Goal: Task Accomplishment & Management: Complete application form

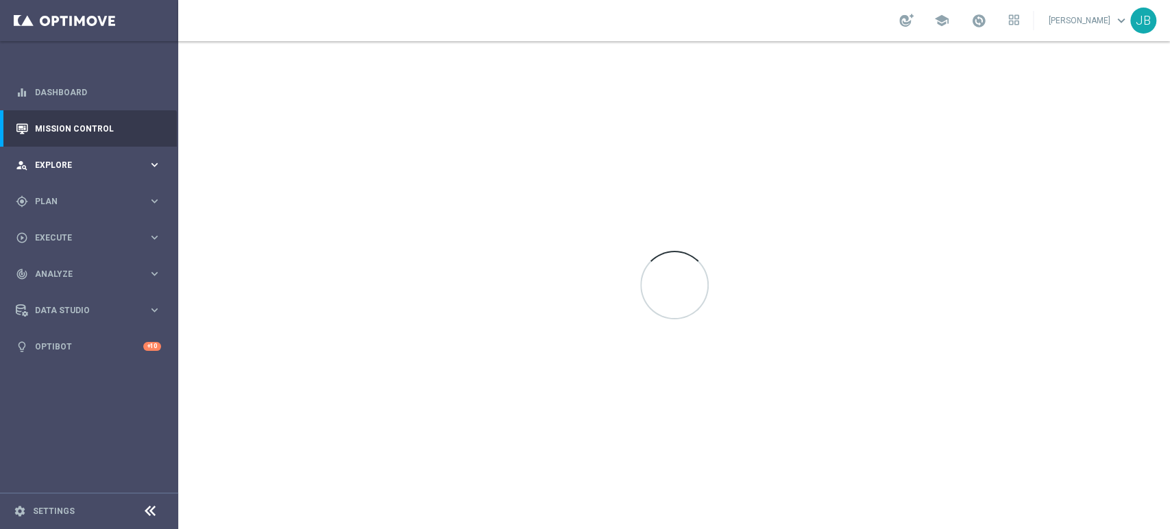
click at [95, 159] on div "person_search Explore" at bounding box center [82, 165] width 132 height 12
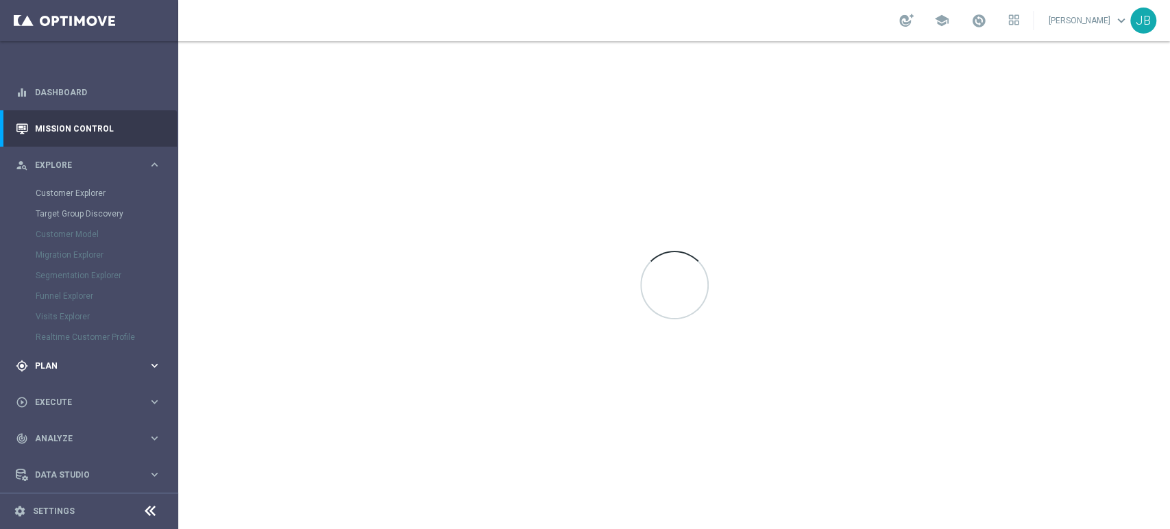
click at [71, 378] on div "gps_fixed Plan keyboard_arrow_right" at bounding box center [88, 366] width 177 height 36
click at [85, 230] on link "Target Groups" at bounding box center [89, 229] width 107 height 11
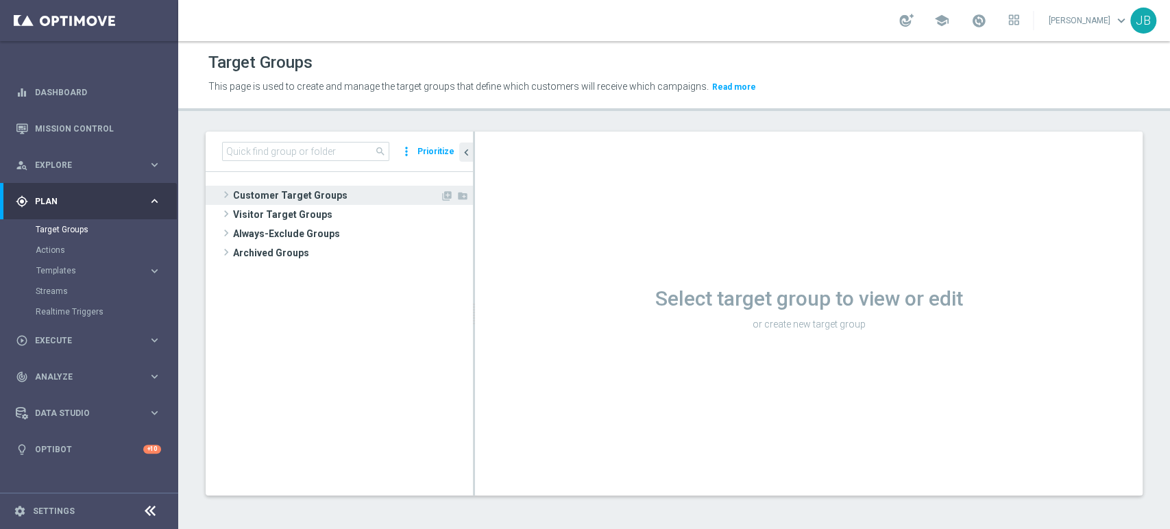
click at [241, 196] on span "Customer Target Groups" at bounding box center [336, 195] width 207 height 19
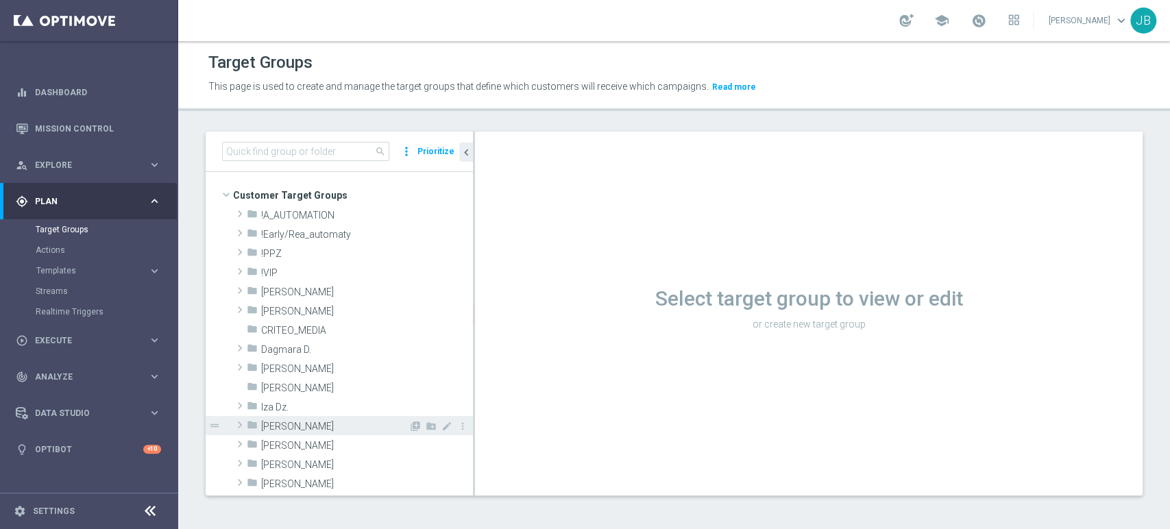
click at [297, 422] on span "Justyna B." at bounding box center [334, 427] width 147 height 12
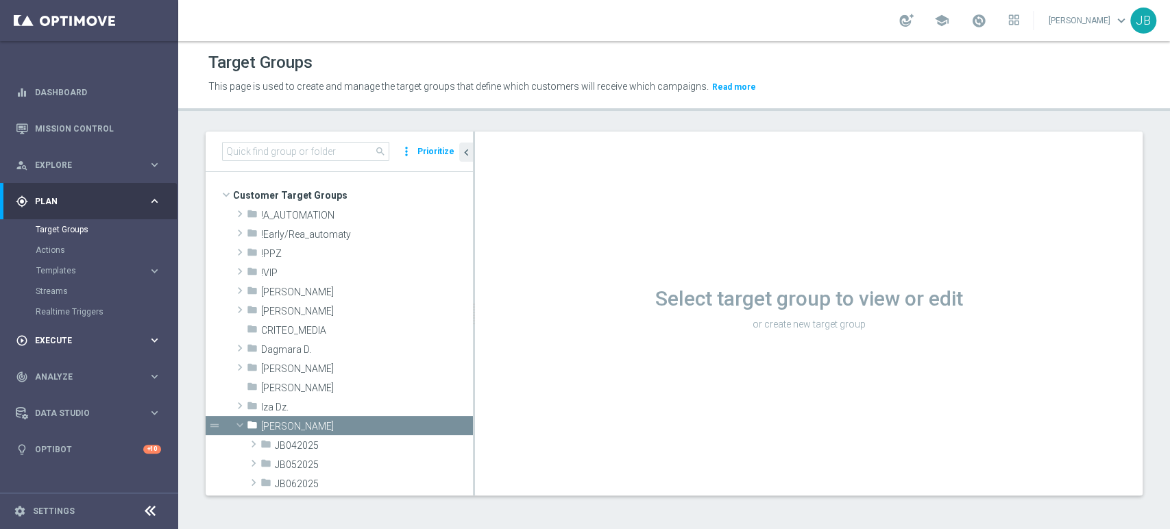
click at [73, 343] on span "Execute" at bounding box center [91, 341] width 113 height 8
click at [93, 268] on link "Campaign Builder" at bounding box center [89, 266] width 107 height 11
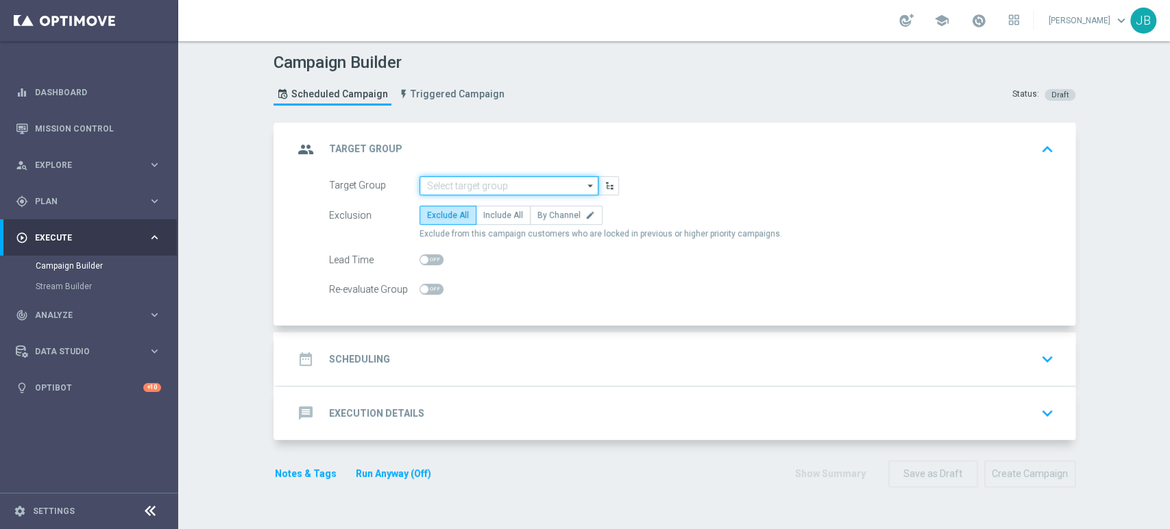
click at [470, 189] on input at bounding box center [509, 185] width 179 height 19
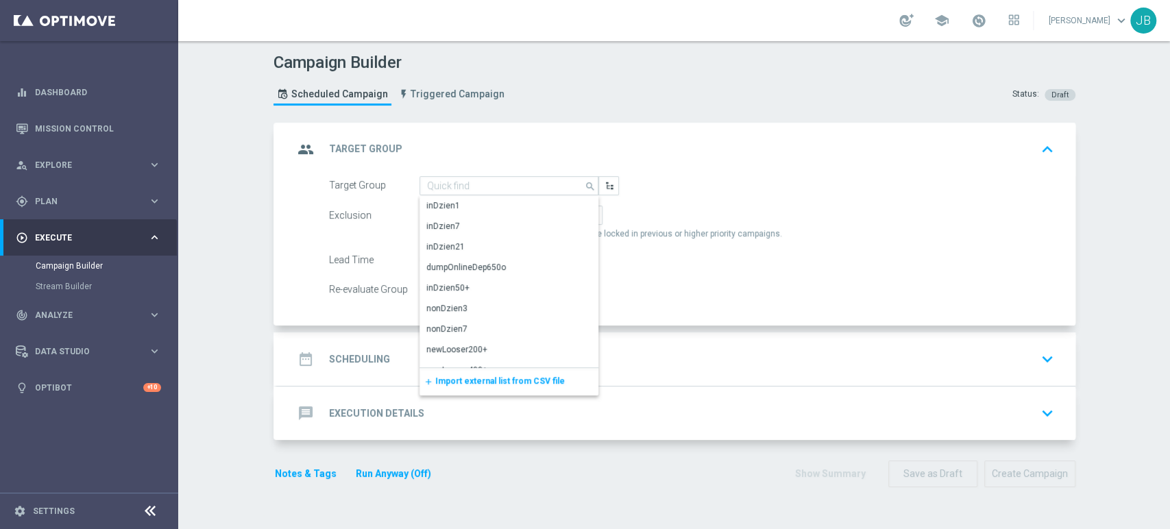
click at [467, 384] on span "Import external list from CSV file" at bounding box center [500, 381] width 130 height 10
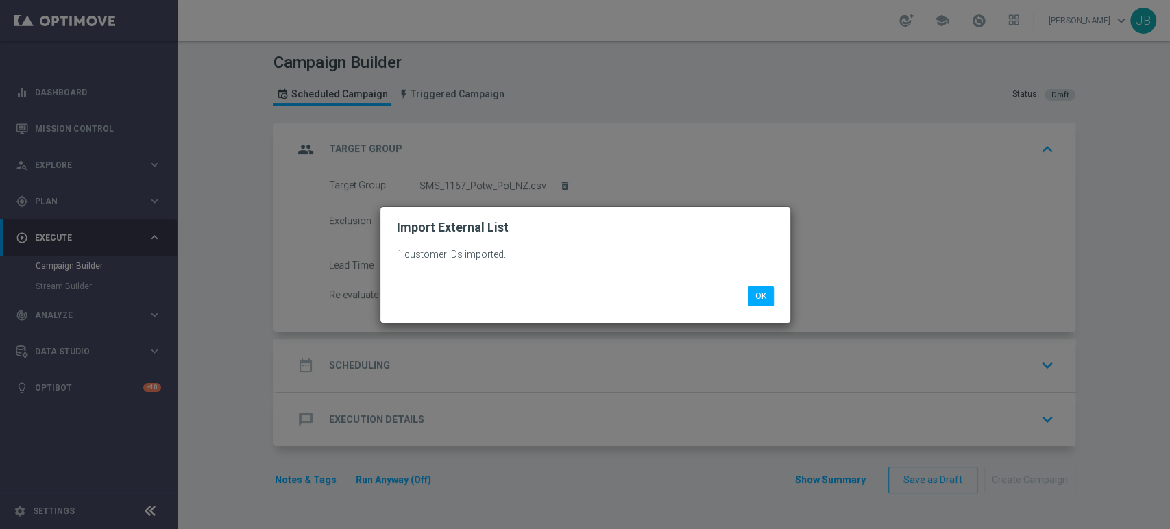
click at [774, 296] on li "OK" at bounding box center [761, 296] width 33 height 19
click at [748, 295] on button "OK" at bounding box center [761, 296] width 26 height 19
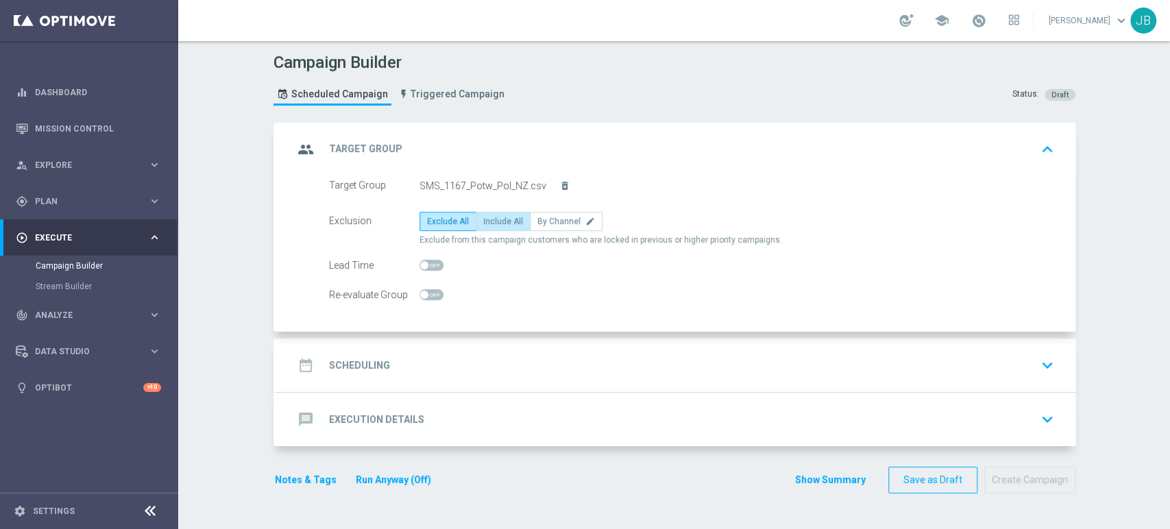
click at [494, 219] on span "Include All" at bounding box center [503, 222] width 40 height 10
click at [492, 219] on input "Include All" at bounding box center [487, 223] width 9 height 9
radio input "true"
click at [451, 361] on div "date_range Scheduling keyboard_arrow_down" at bounding box center [676, 365] width 766 height 26
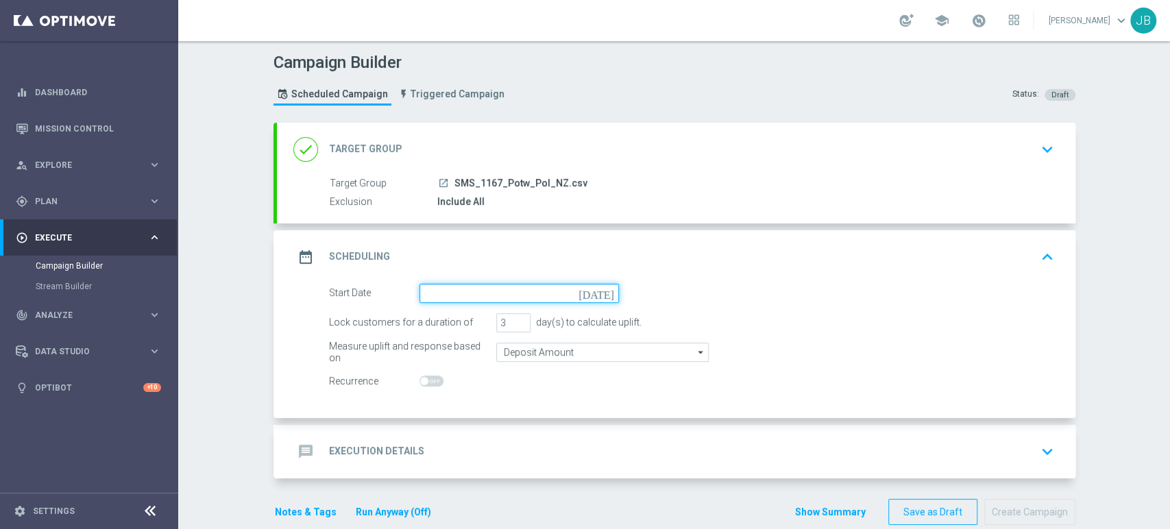
click at [439, 289] on input at bounding box center [520, 293] width 200 height 19
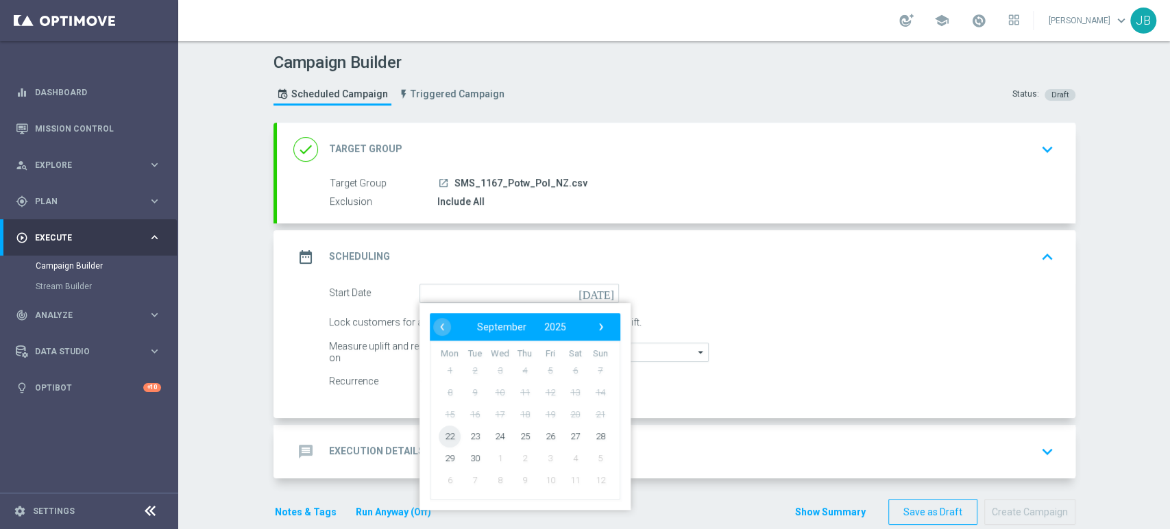
click at [449, 433] on span "22" at bounding box center [450, 436] width 22 height 22
type input "22 Sep 2025"
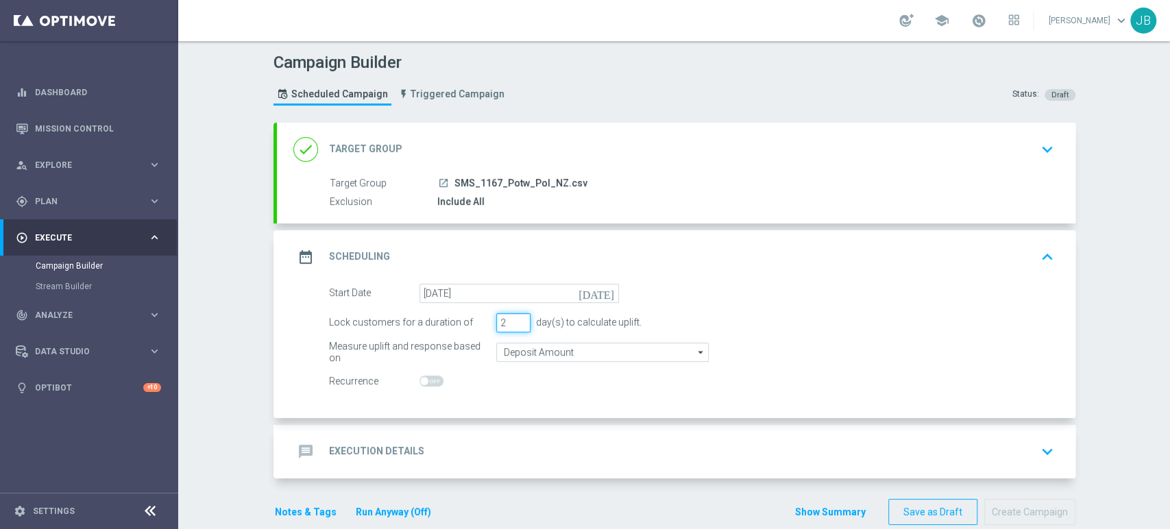
click at [516, 326] on input "2" at bounding box center [513, 322] width 34 height 19
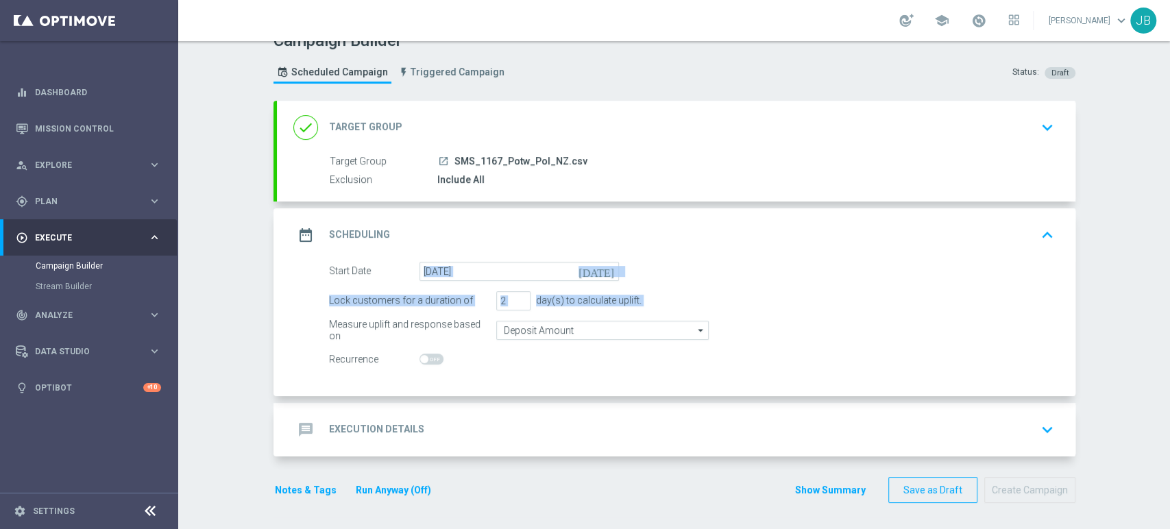
drag, startPoint x: 1169, startPoint y: 293, endPoint x: 1169, endPoint y: 321, distance: 27.4
click at [1169, 321] on div "Campaign Builder Scheduled Campaign Triggered Campaign Status: Draft done Targe…" at bounding box center [674, 285] width 992 height 488
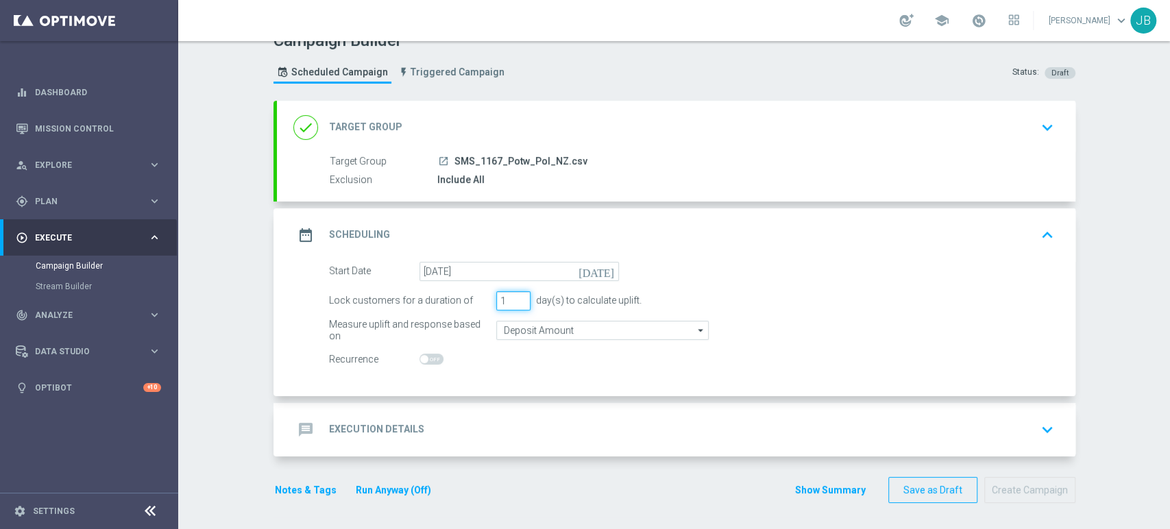
type input "1"
click at [516, 300] on input "1" at bounding box center [513, 300] width 34 height 19
click at [511, 439] on div "message Execution Details keyboard_arrow_down" at bounding box center [676, 430] width 766 height 26
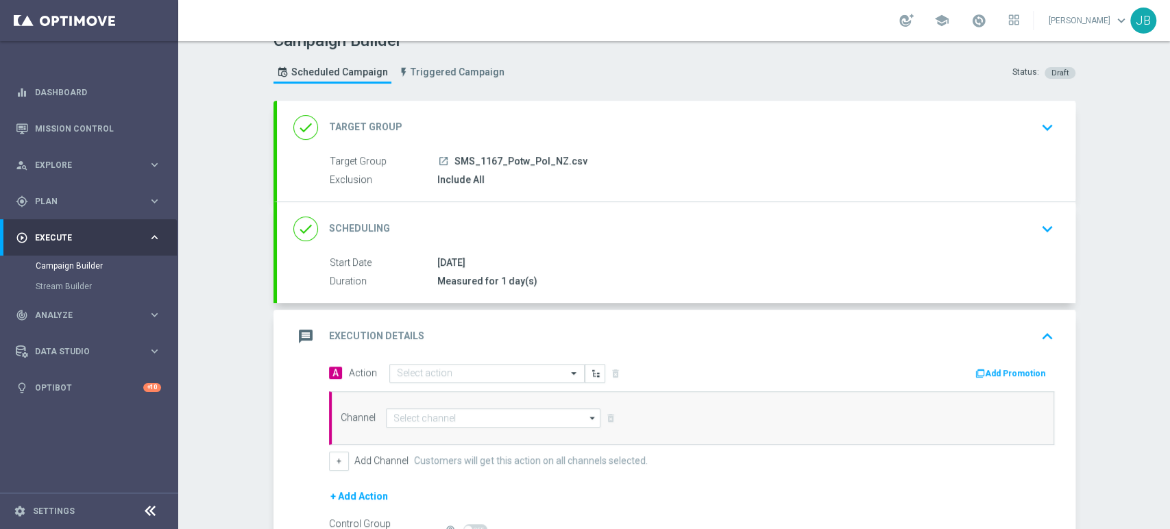
click at [457, 385] on div "A Action Select action delete_forever Add Promotion Channel arrow_drop_down Sho…" at bounding box center [692, 417] width 746 height 108
click at [457, 372] on input "text" at bounding box center [473, 374] width 153 height 12
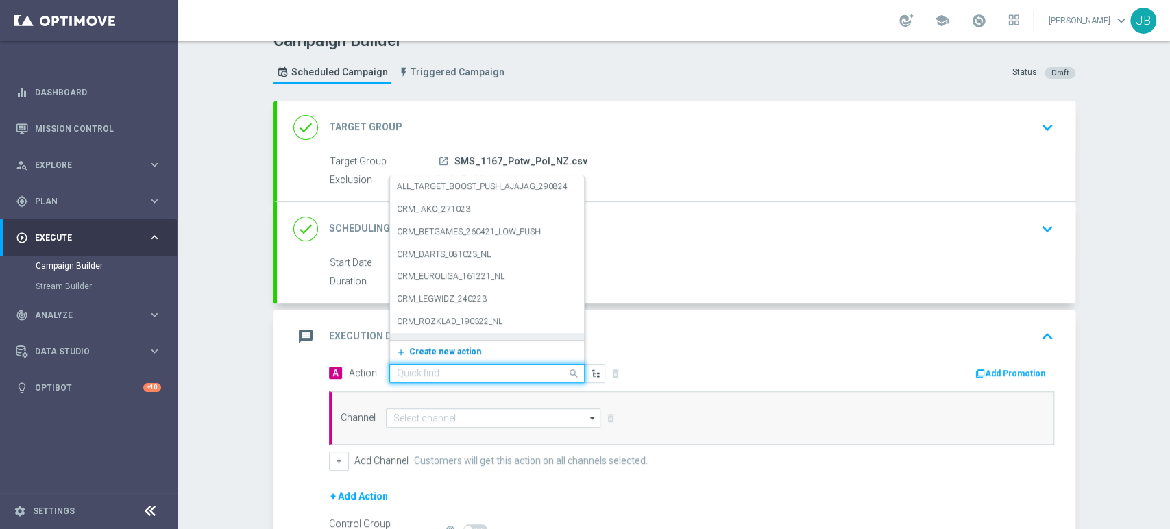
click at [435, 352] on span "Create new action" at bounding box center [445, 352] width 72 height 10
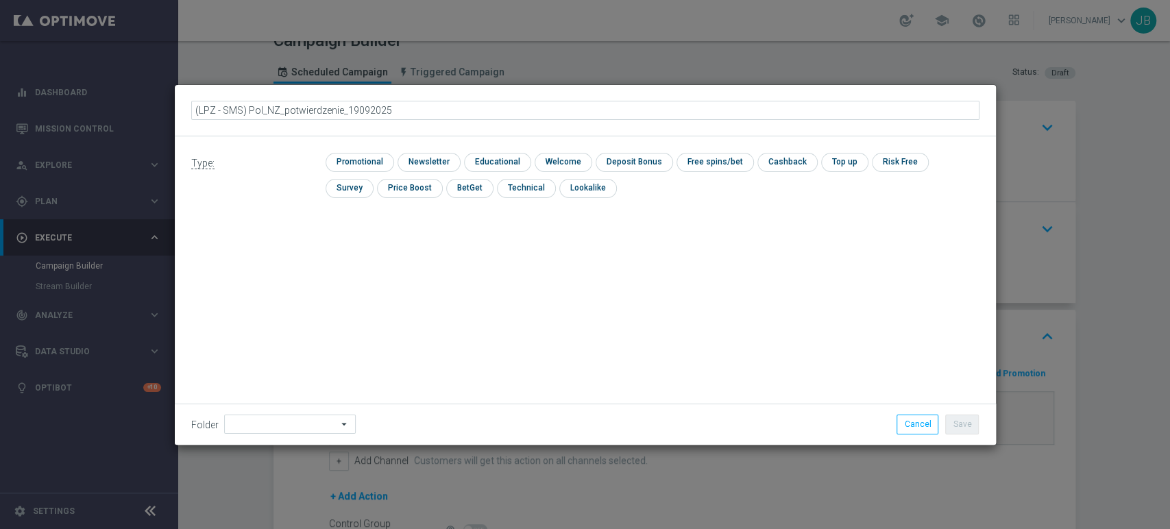
click at [406, 109] on input "(LPZ - SMS) Pol_NZ_potwierdzenie_19092025" at bounding box center [585, 110] width 788 height 19
type input "(LPZ - SMS) Pol_NZ_potwierdzenie_19092025_1167"
click at [352, 110] on input "(LPZ - SMS) Pol_NZ_potwierdzenie_19092025_1167" at bounding box center [585, 110] width 788 height 19
click at [268, 435] on div "Folder arrow_drop_down Show Selected 0 of 479 !ARCHIVE" at bounding box center [585, 424] width 821 height 40
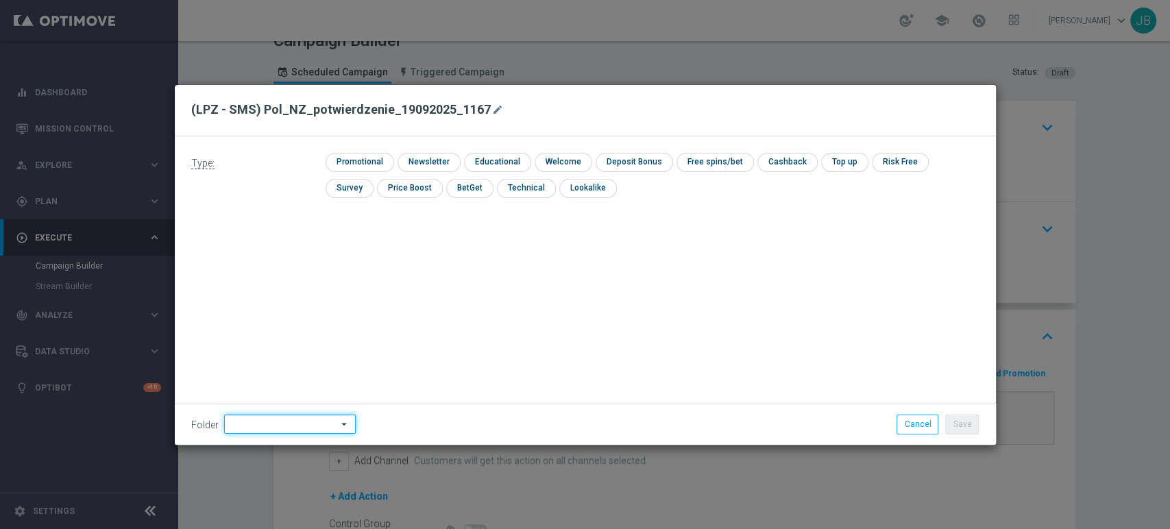
click at [268, 432] on input at bounding box center [290, 424] width 132 height 19
click at [289, 283] on div "Justyna B." at bounding box center [288, 285] width 128 height 19
type input "Justyna B."
click at [404, 158] on input "checkbox" at bounding box center [428, 162] width 60 height 19
checkbox input "true"
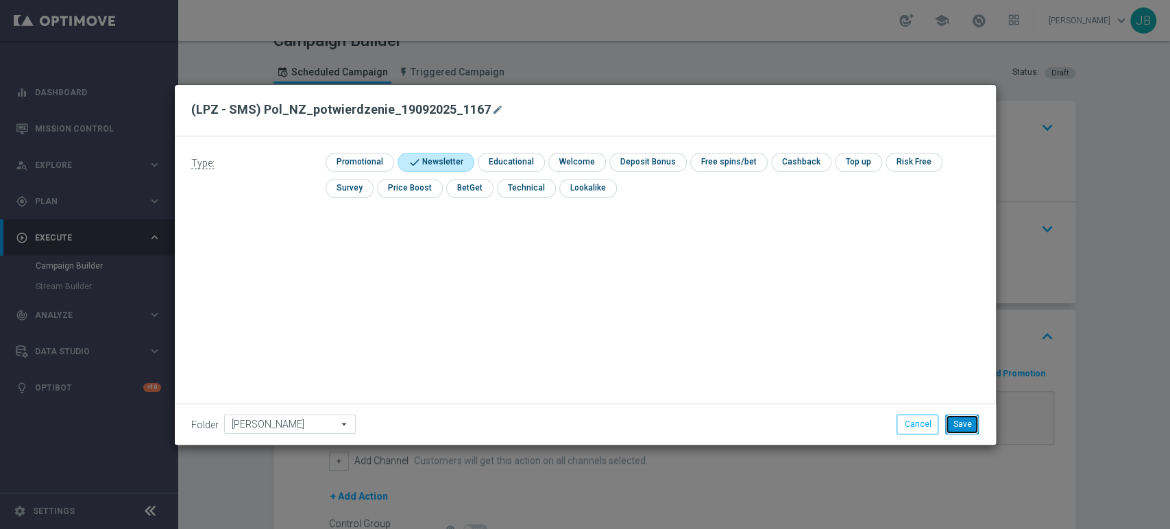
click at [971, 424] on button "Save" at bounding box center [962, 424] width 34 height 19
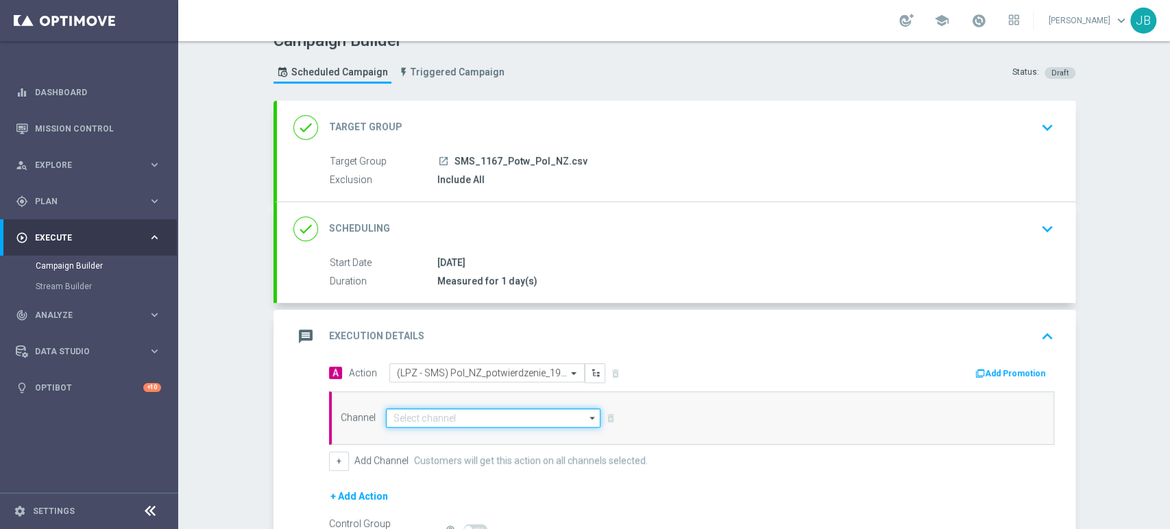
click at [520, 415] on input at bounding box center [493, 418] width 215 height 19
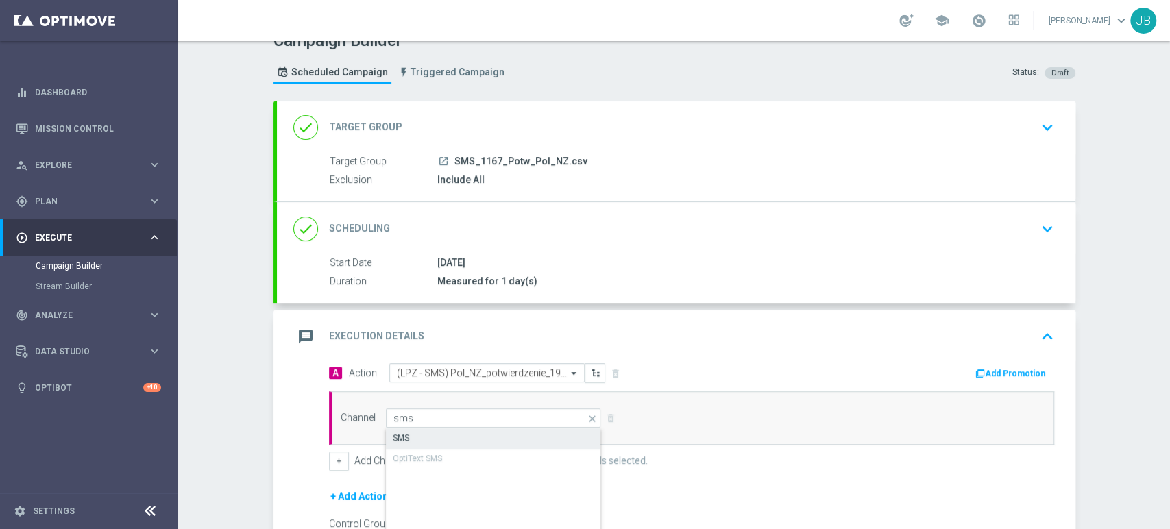
click at [515, 439] on div "SMS" at bounding box center [494, 437] width 216 height 19
type input "SMS"
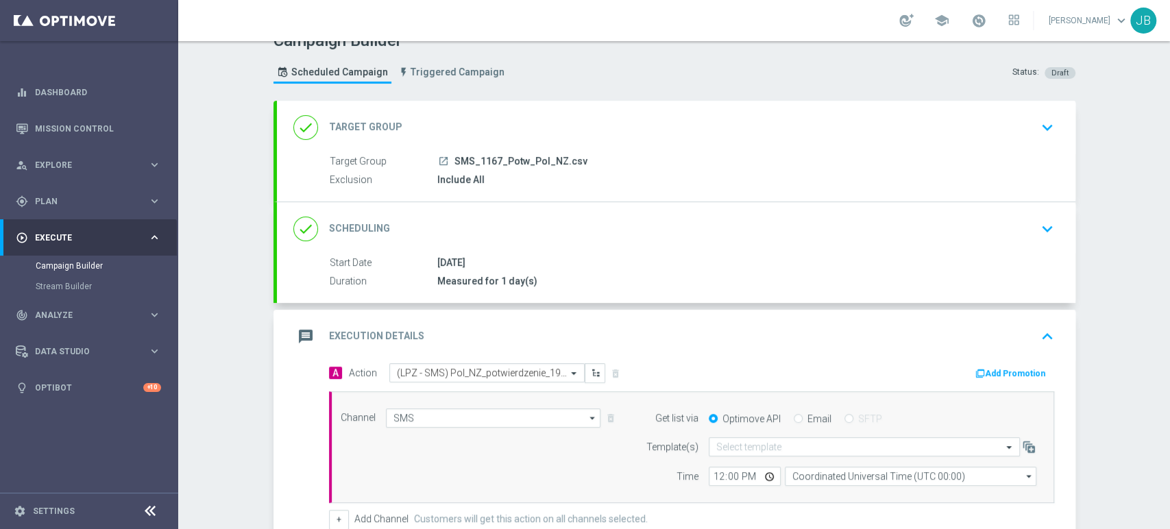
scroll to position [204, 0]
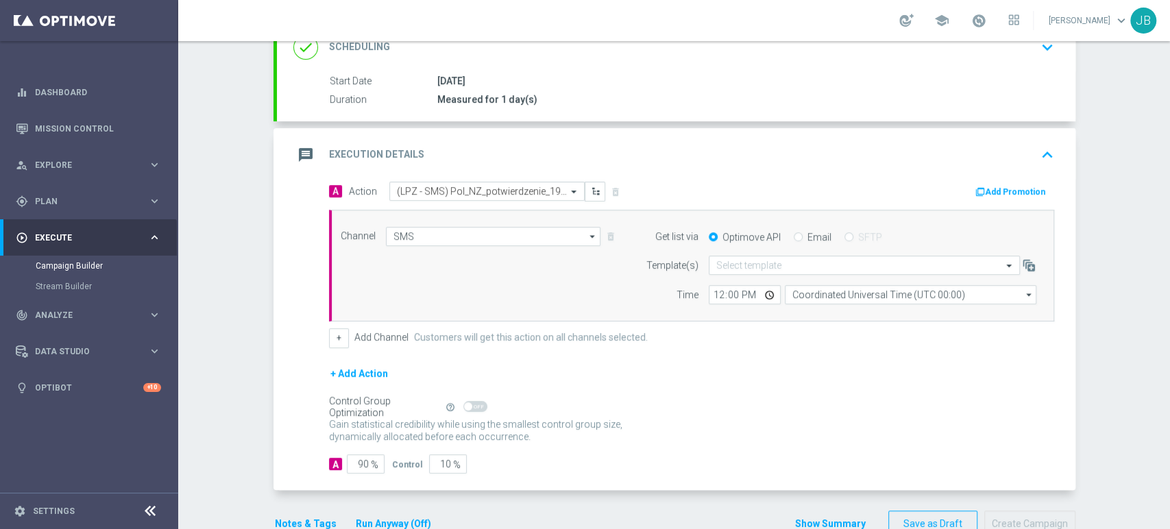
drag, startPoint x: 1169, startPoint y: 339, endPoint x: 1169, endPoint y: 456, distance: 117.2
click at [1169, 456] on div "Campaign Builder Scheduled Campaign Triggered Campaign Status: Draft done Targe…" at bounding box center [674, 285] width 992 height 488
click at [371, 465] on span "%" at bounding box center [375, 465] width 8 height 12
click at [358, 466] on input "90" at bounding box center [366, 464] width 38 height 19
type input "0"
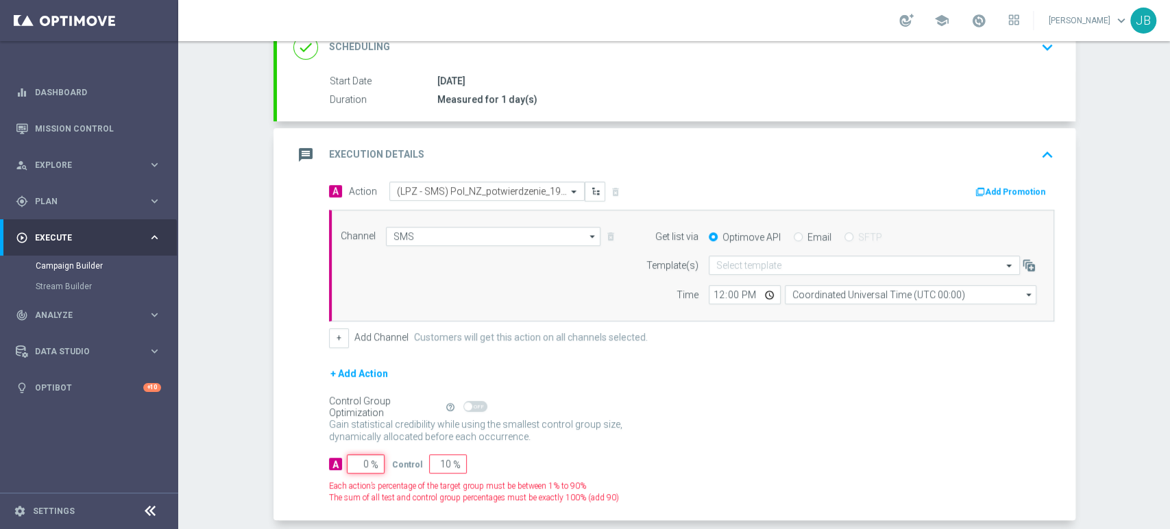
type input "100"
type input "10"
type input "90"
type input "100"
type input "0"
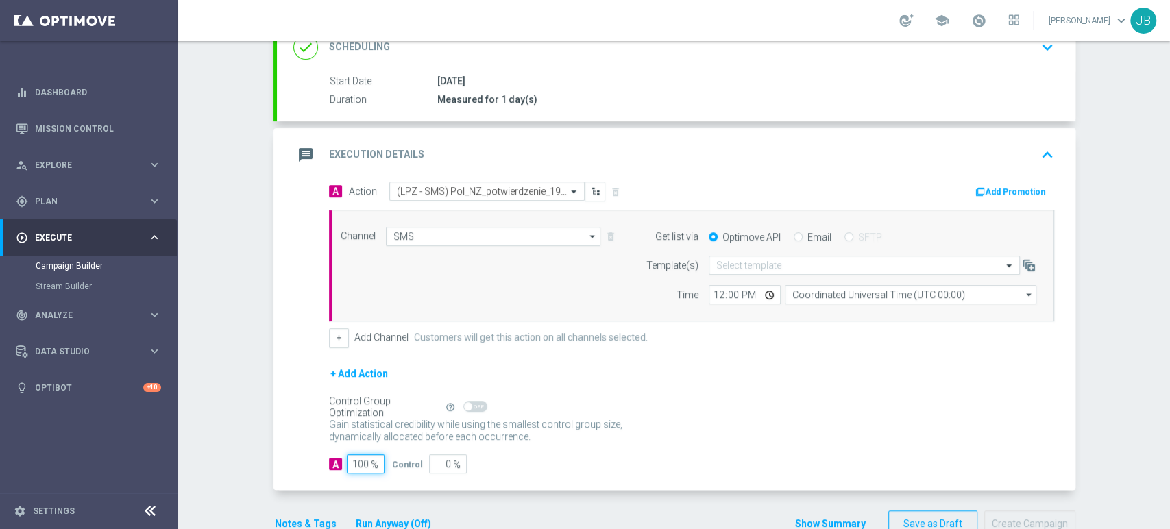
type input "100"
click at [737, 264] on input "text" at bounding box center [850, 266] width 269 height 12
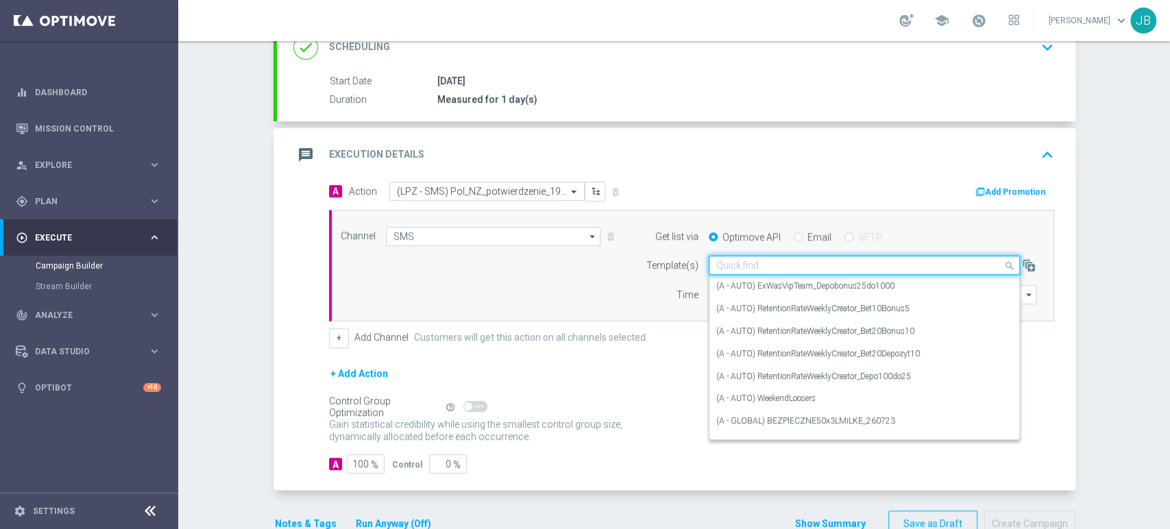
paste input "(LPZ - SMS) Pol_NZ_potwierdzenie_19092025"
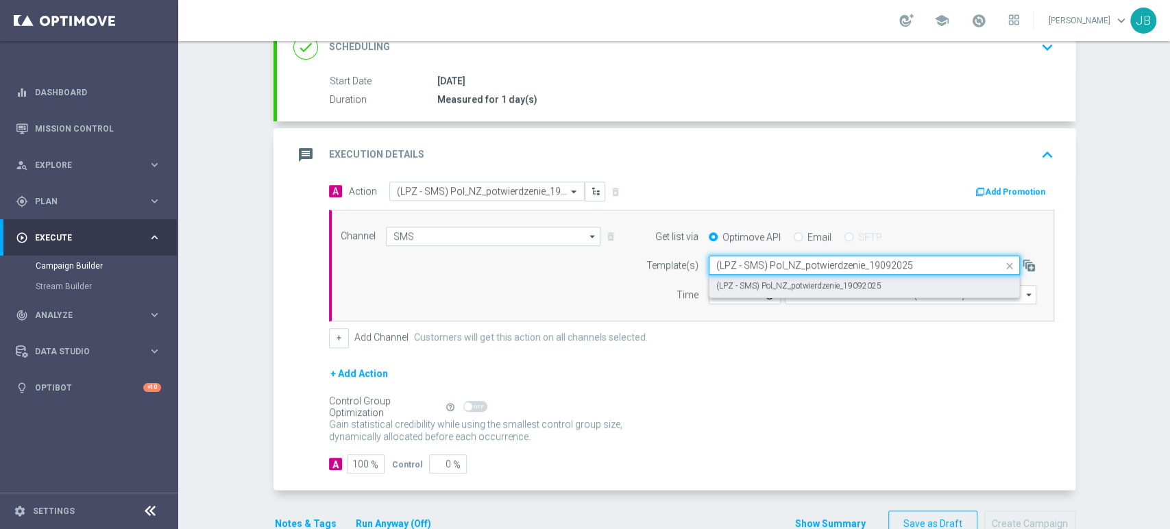
click at [724, 294] on div "(LPZ - SMS) Pol_NZ_potwierdzenie_19092025" at bounding box center [864, 286] width 296 height 23
type input "(LPZ - SMS) Pol_NZ_potwierdzenie_19092025"
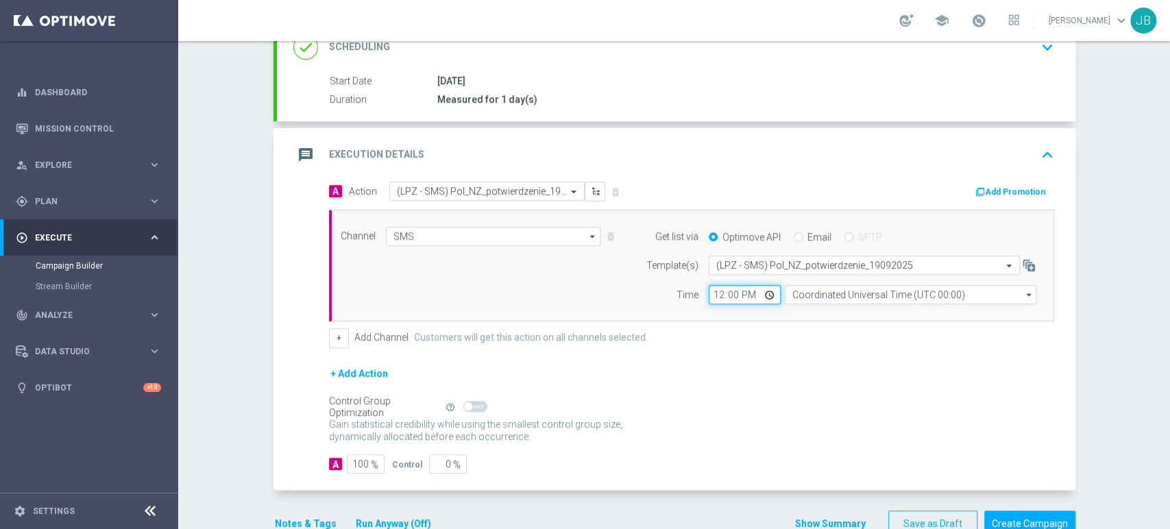
click at [713, 298] on input "12:00" at bounding box center [745, 294] width 72 height 19
type input "11:45"
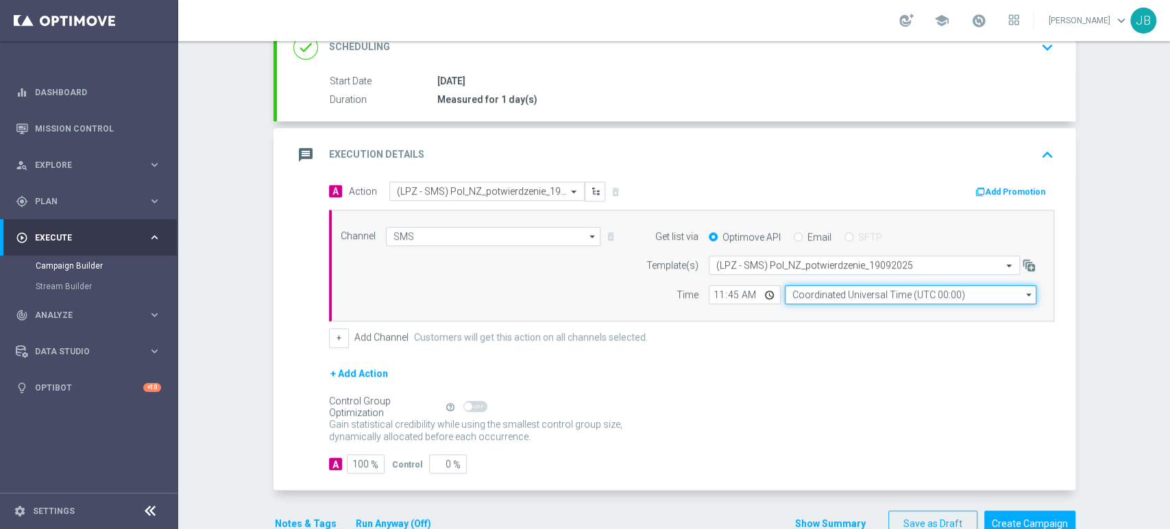
click at [803, 298] on input "Coordinated Universal Time (UTC 00:00)" at bounding box center [911, 294] width 252 height 19
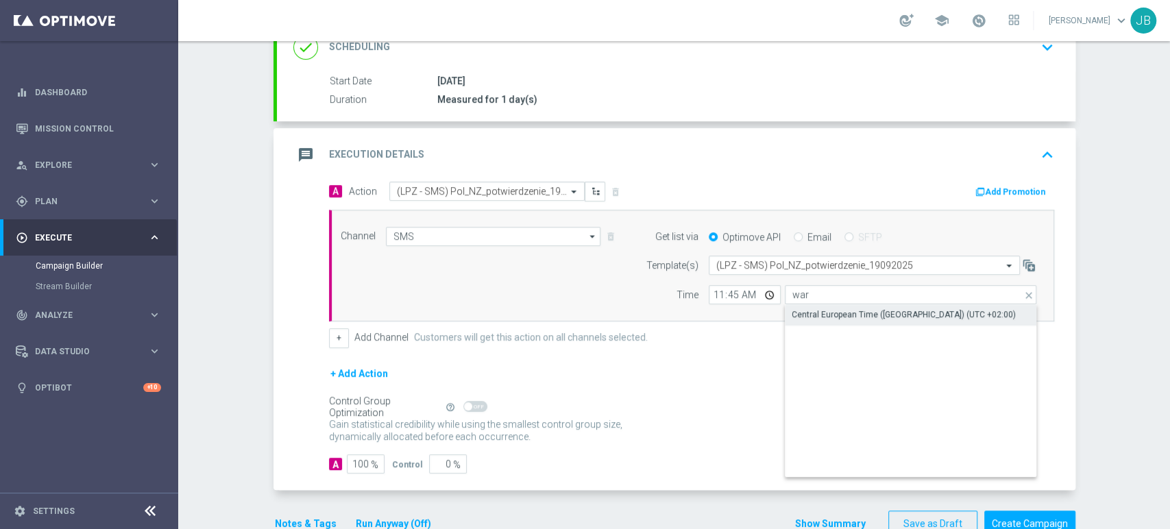
click at [803, 309] on div "Central European Time (Warsaw) (UTC +02:00)" at bounding box center [904, 315] width 224 height 12
type input "Central European Time (Warsaw) (UTC +02:00)"
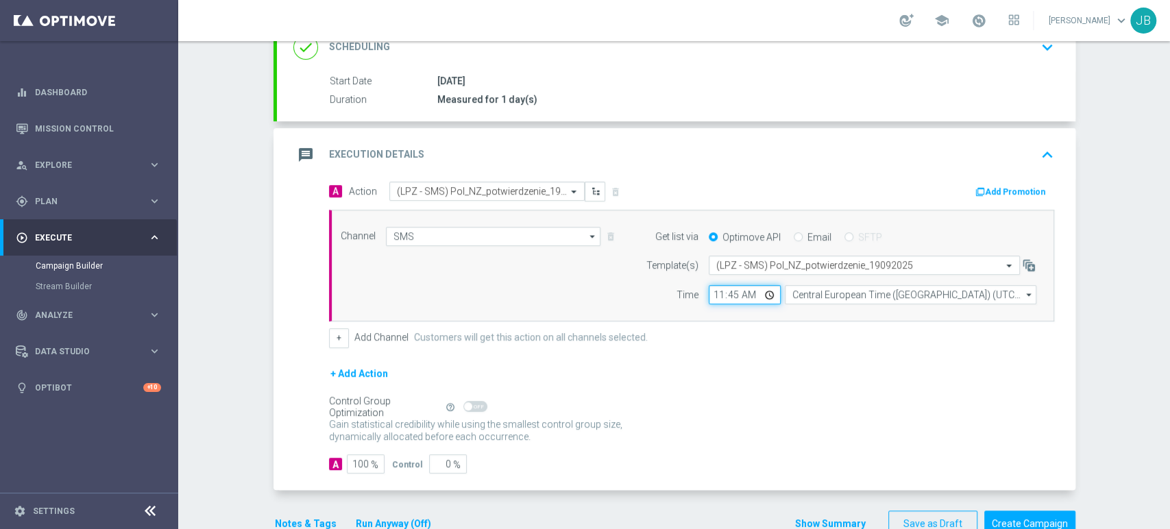
click at [732, 300] on input "11:45" at bounding box center [745, 294] width 72 height 19
type input "11:49"
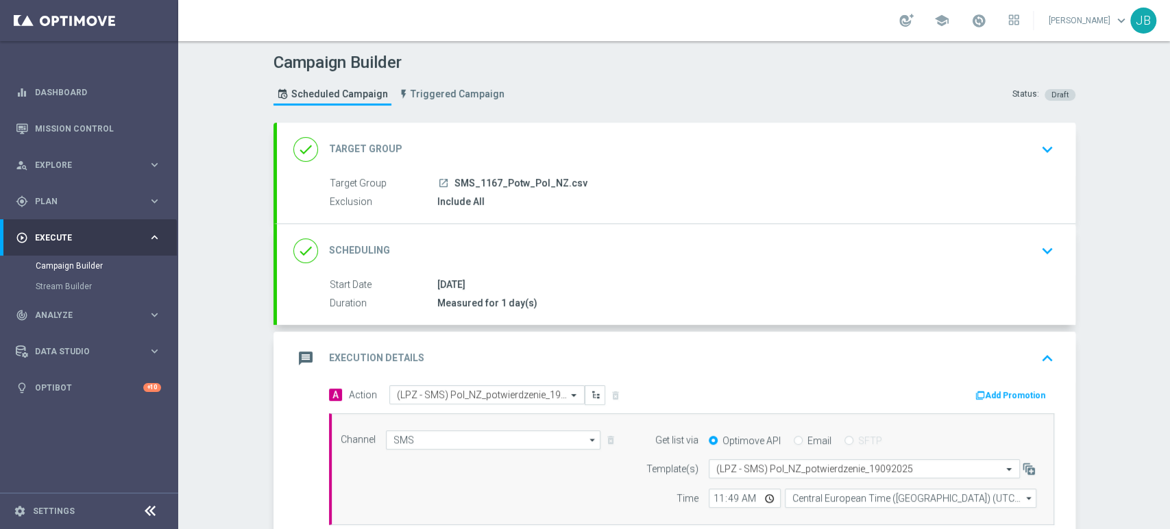
click at [1130, 189] on div "Campaign Builder Scheduled Campaign Triggered Campaign Status: Draft done Targe…" at bounding box center [674, 285] width 992 height 488
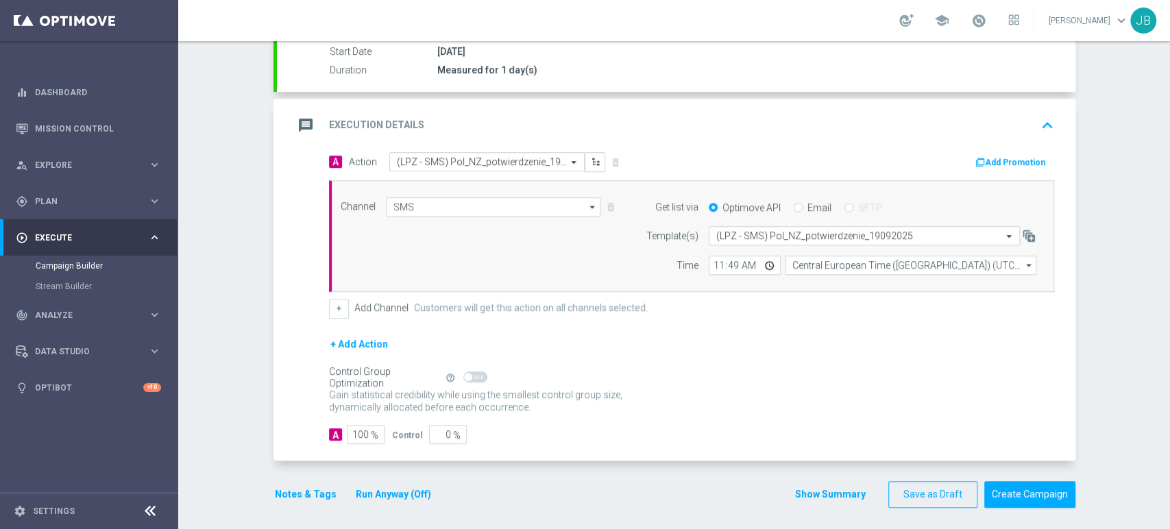
scroll to position [237, 0]
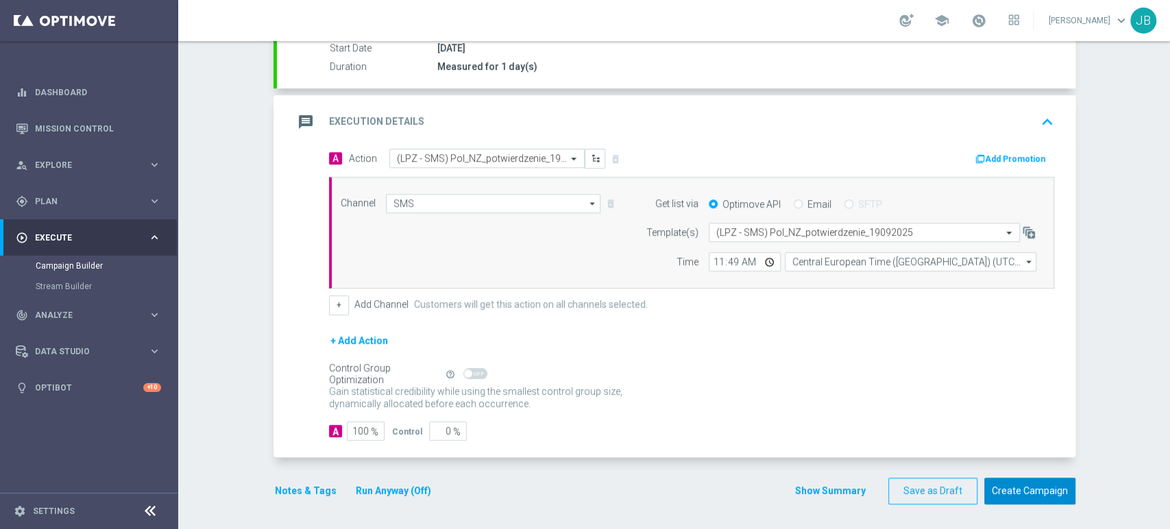
click at [1052, 484] on button "Create Campaign" at bounding box center [1029, 491] width 91 height 27
